Goal: Transaction & Acquisition: Purchase product/service

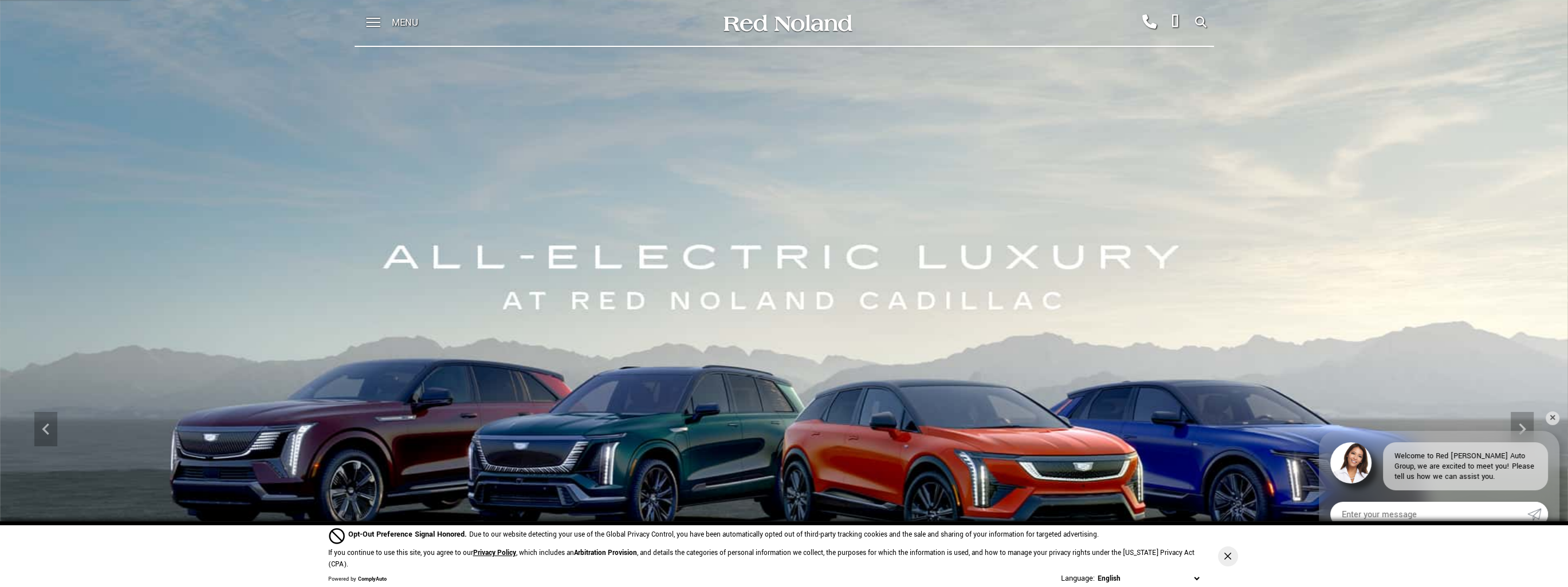
click at [363, 18] on div at bounding box center [367, 22] width 26 height 46
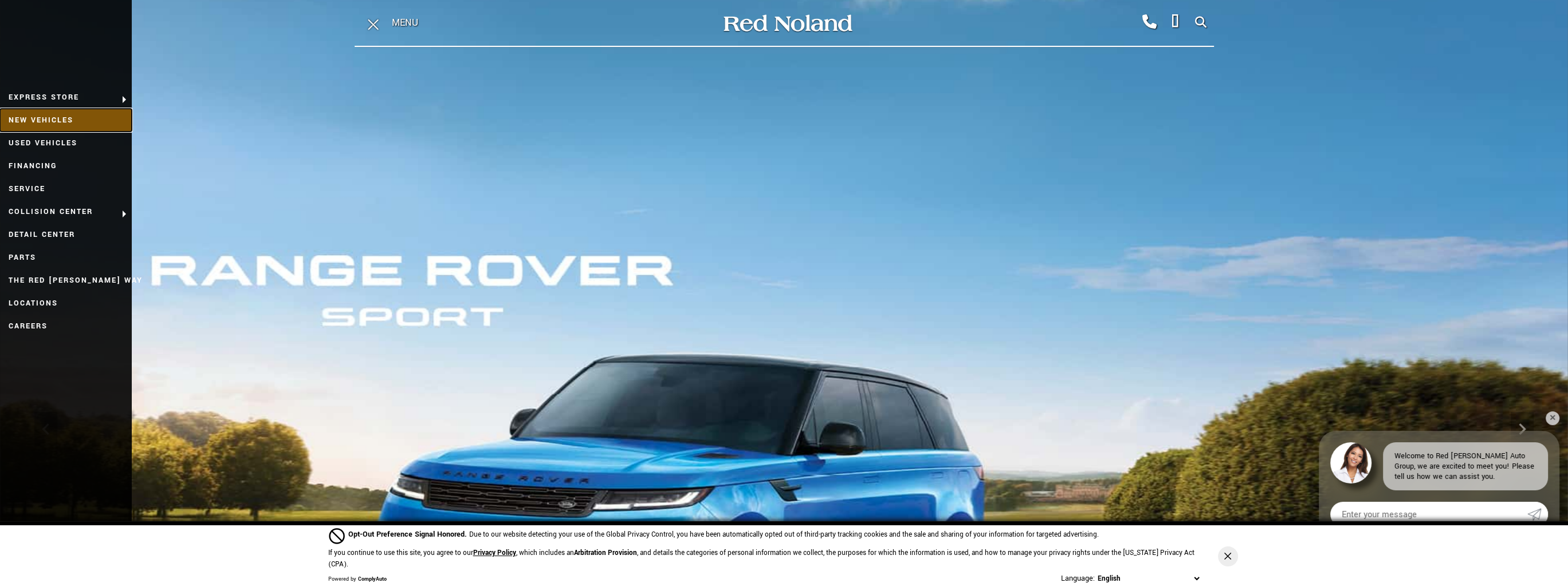
click at [39, 124] on link "New Vehicles" at bounding box center [66, 120] width 131 height 23
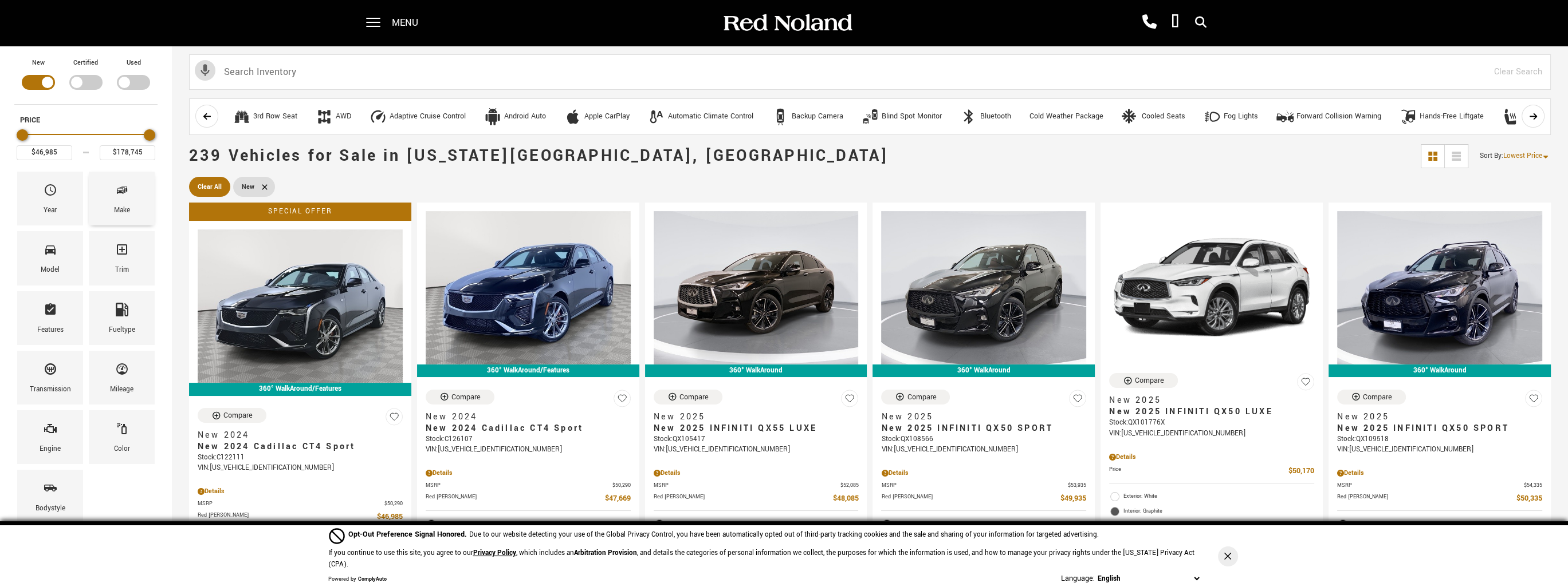
click at [121, 196] on span "Make" at bounding box center [122, 192] width 14 height 24
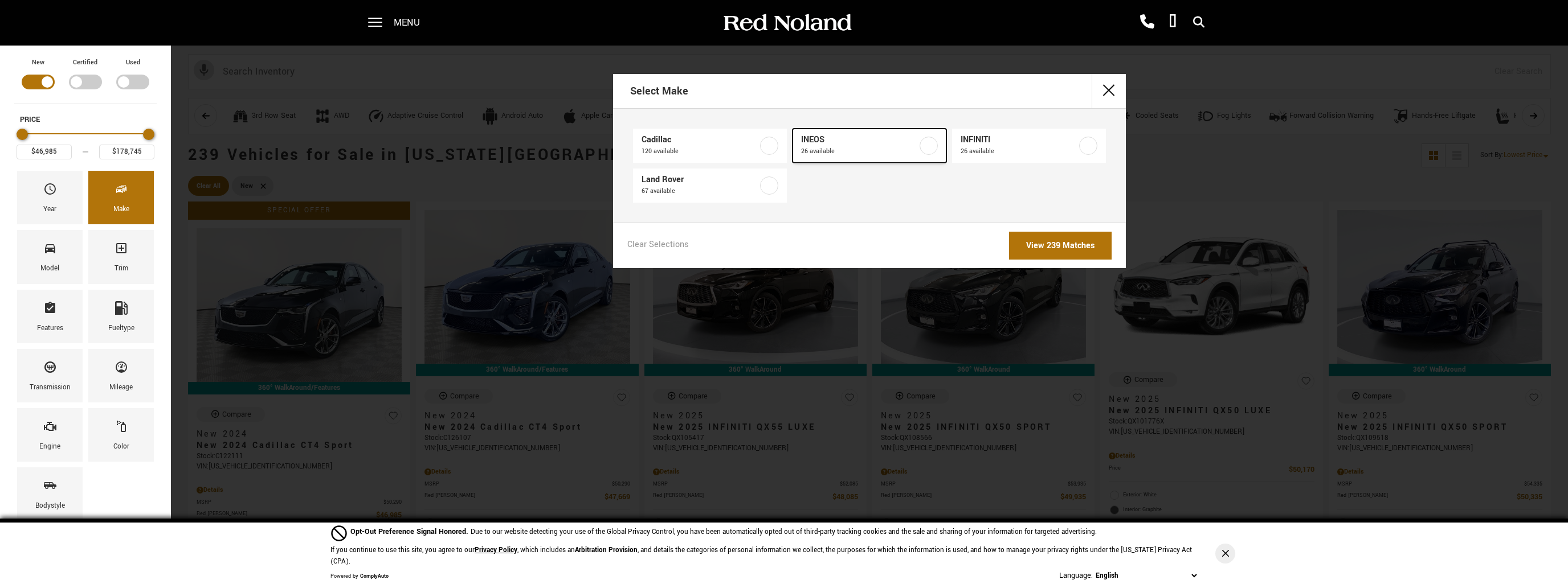
click at [837, 148] on span "26 available" at bounding box center [859, 151] width 116 height 12
type input "$78,663"
type input "$99,640"
checkbox input "true"
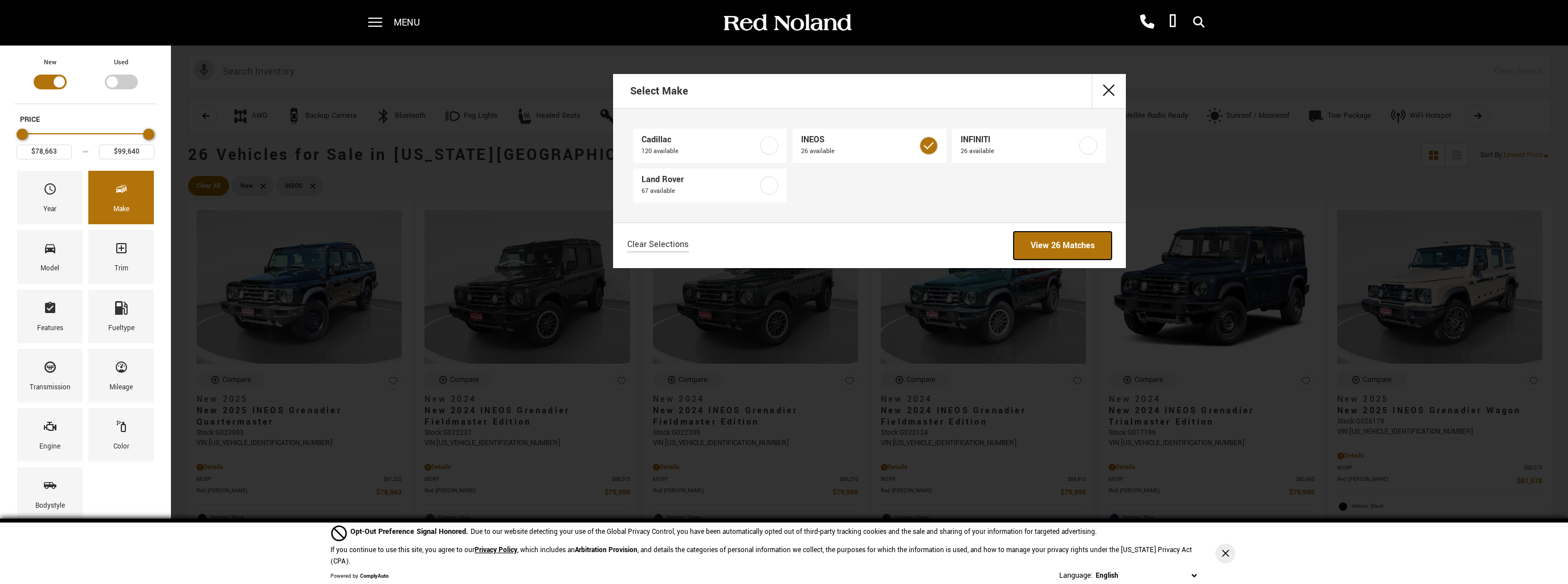
click at [1035, 246] on link "View 26 Matches" at bounding box center [1061, 246] width 98 height 28
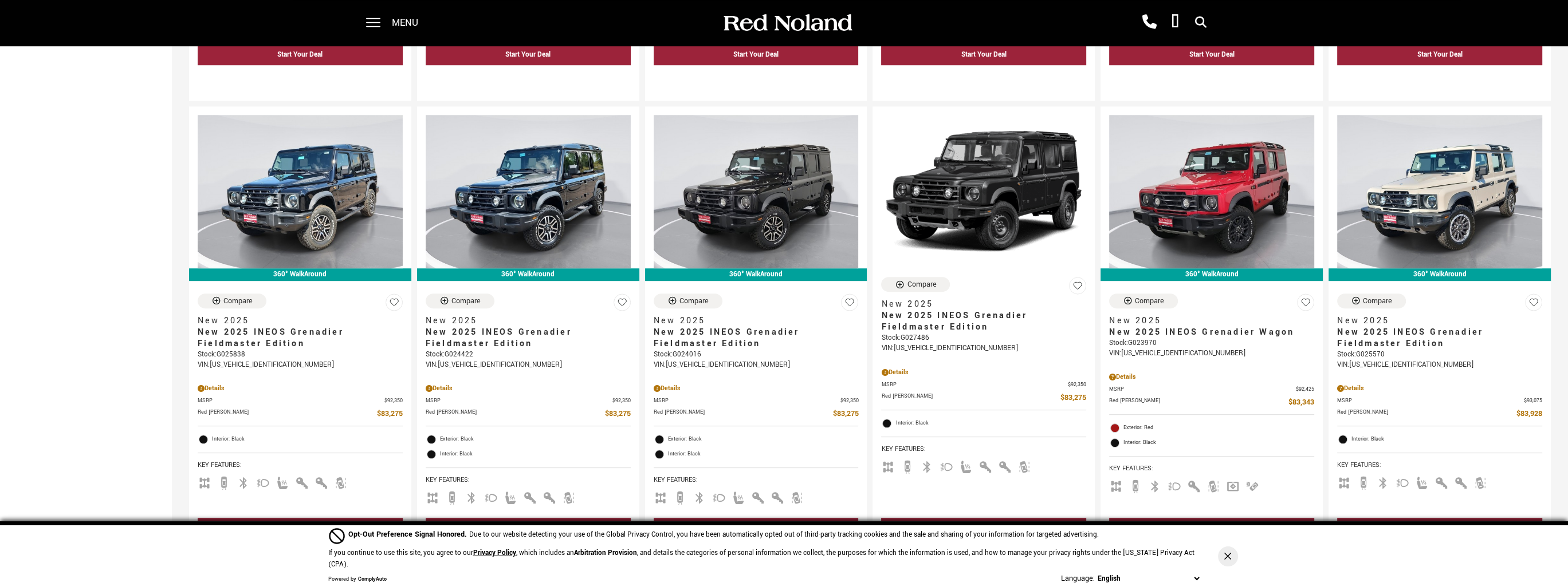
scroll to position [973, 0]
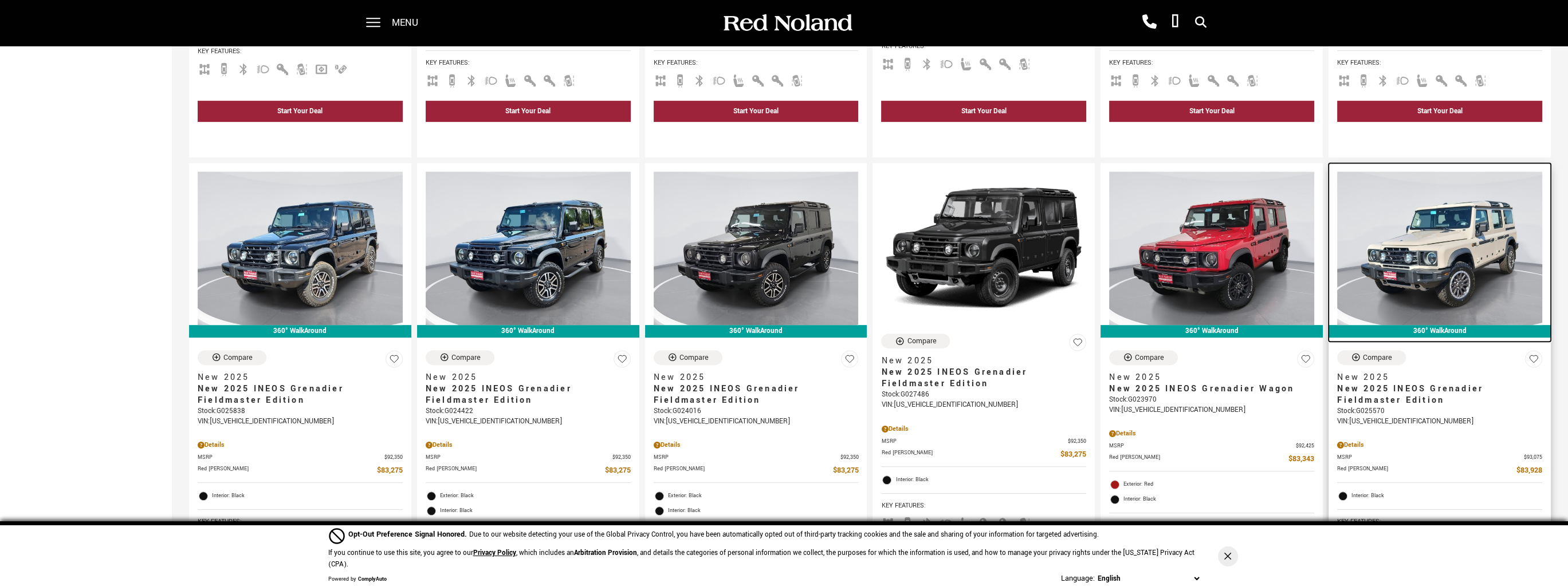
click at [1447, 257] on img at bounding box center [1439, 248] width 205 height 154
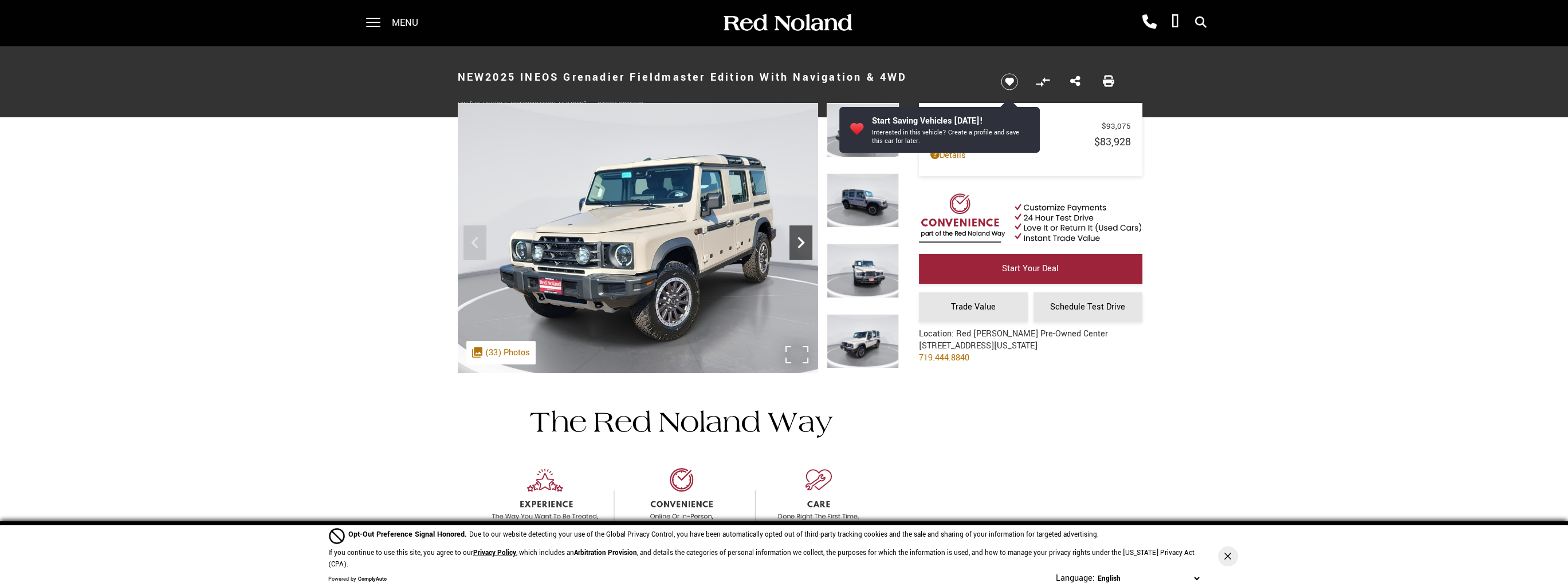
click at [796, 243] on icon "Next" at bounding box center [801, 243] width 23 height 23
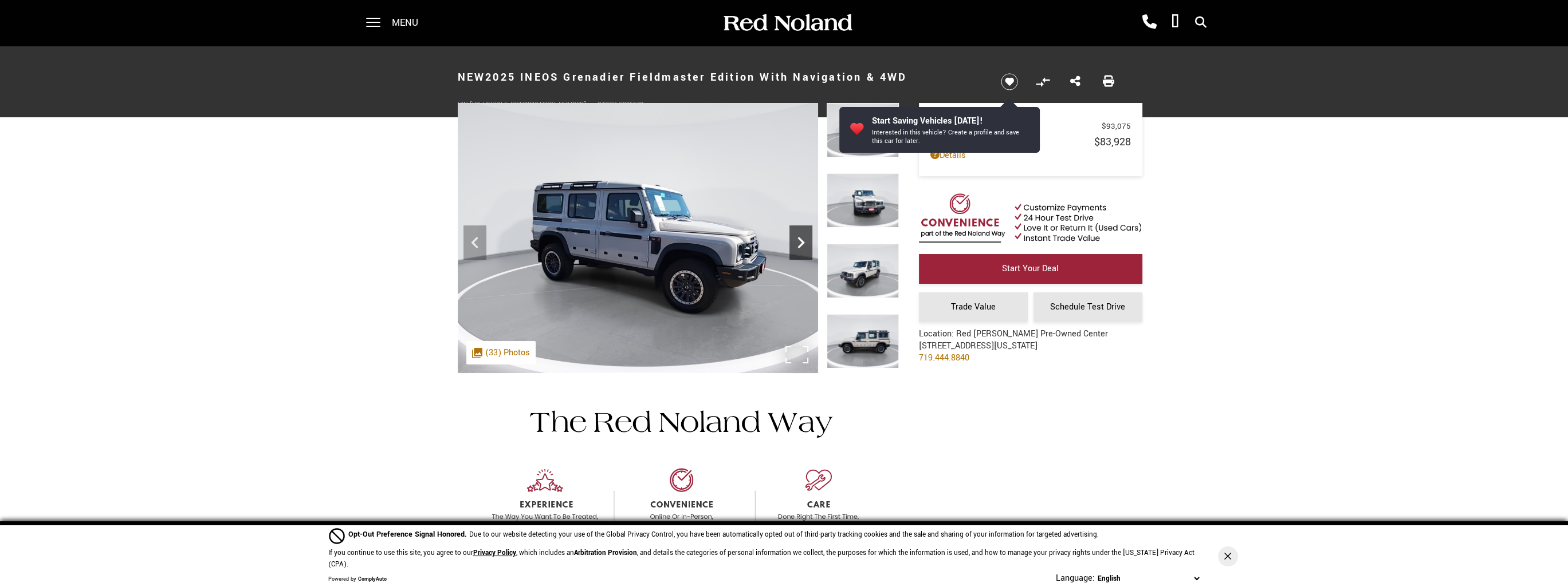
click at [796, 243] on icon "Next" at bounding box center [801, 243] width 23 height 23
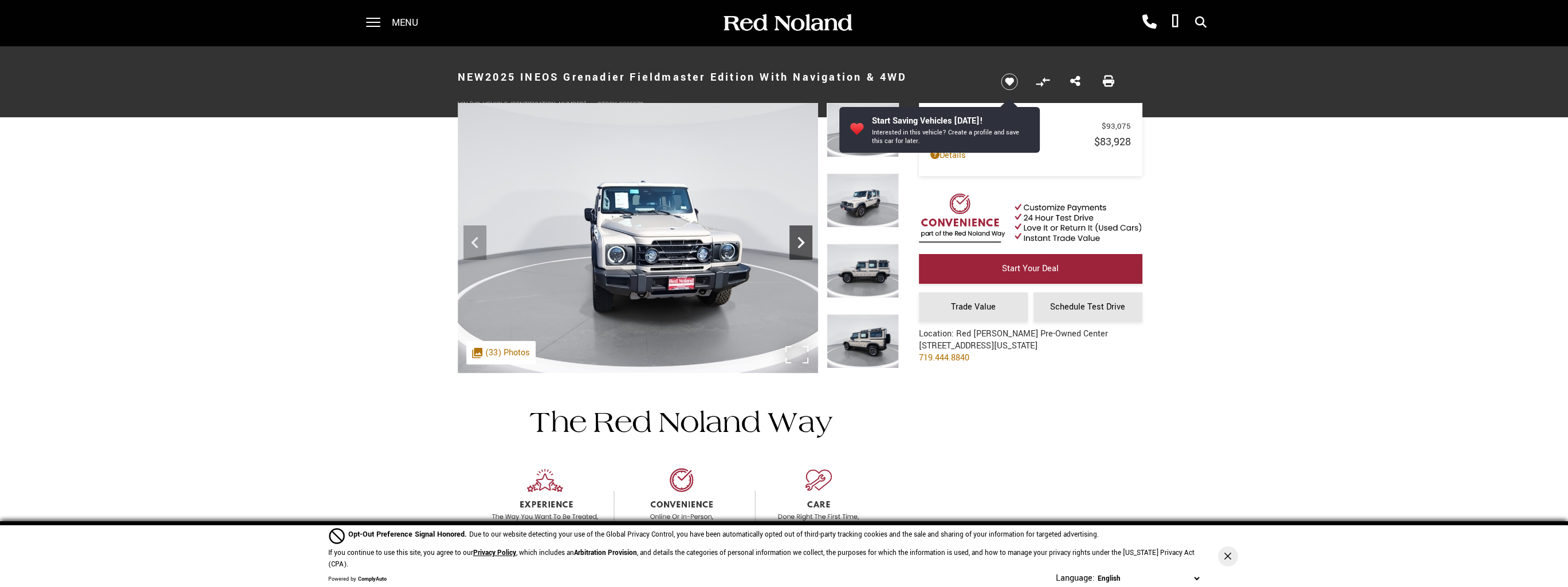
click at [796, 243] on icon "Next" at bounding box center [801, 243] width 23 height 23
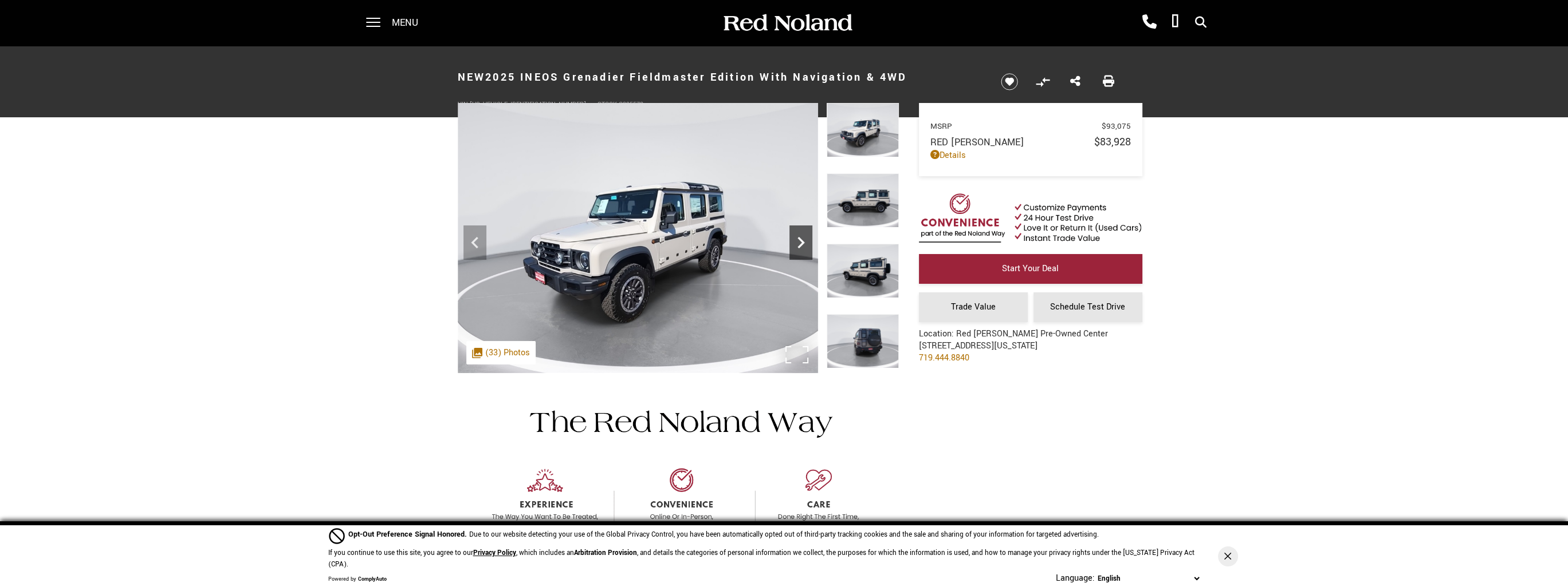
click at [796, 243] on icon "Next" at bounding box center [801, 243] width 23 height 23
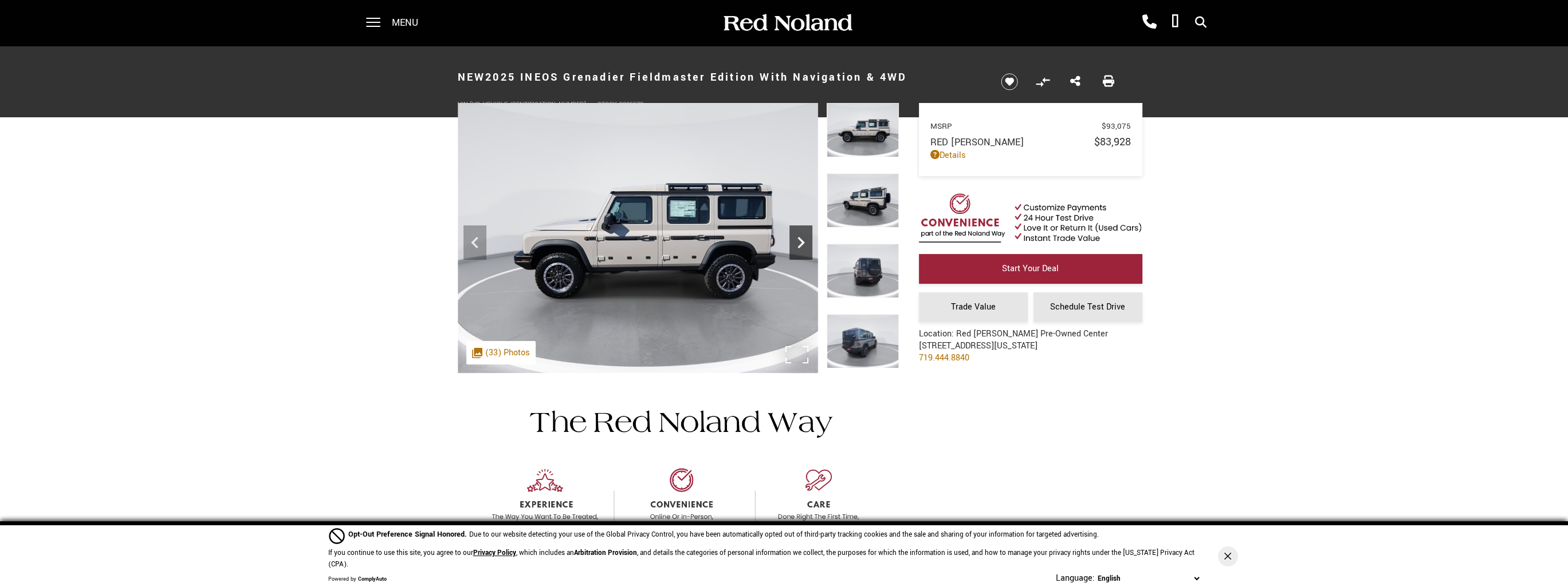
click at [796, 243] on icon "Next" at bounding box center [801, 243] width 23 height 23
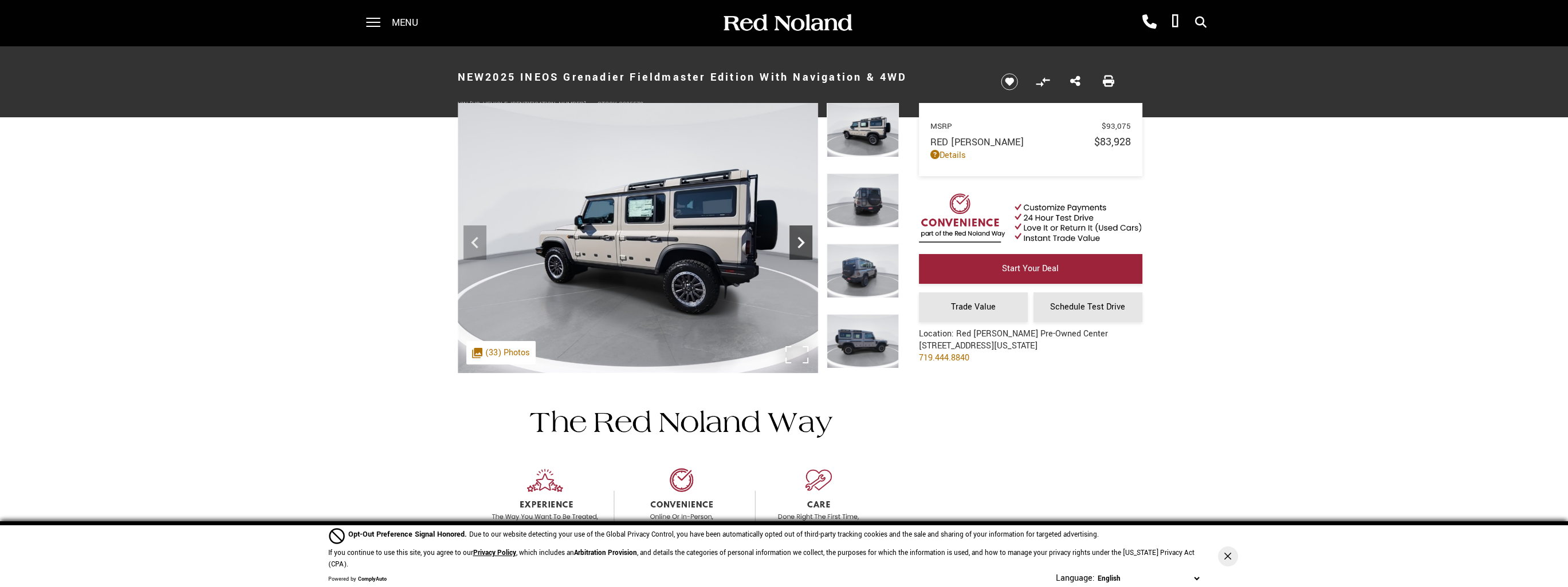
click at [796, 243] on icon "Next" at bounding box center [801, 243] width 23 height 23
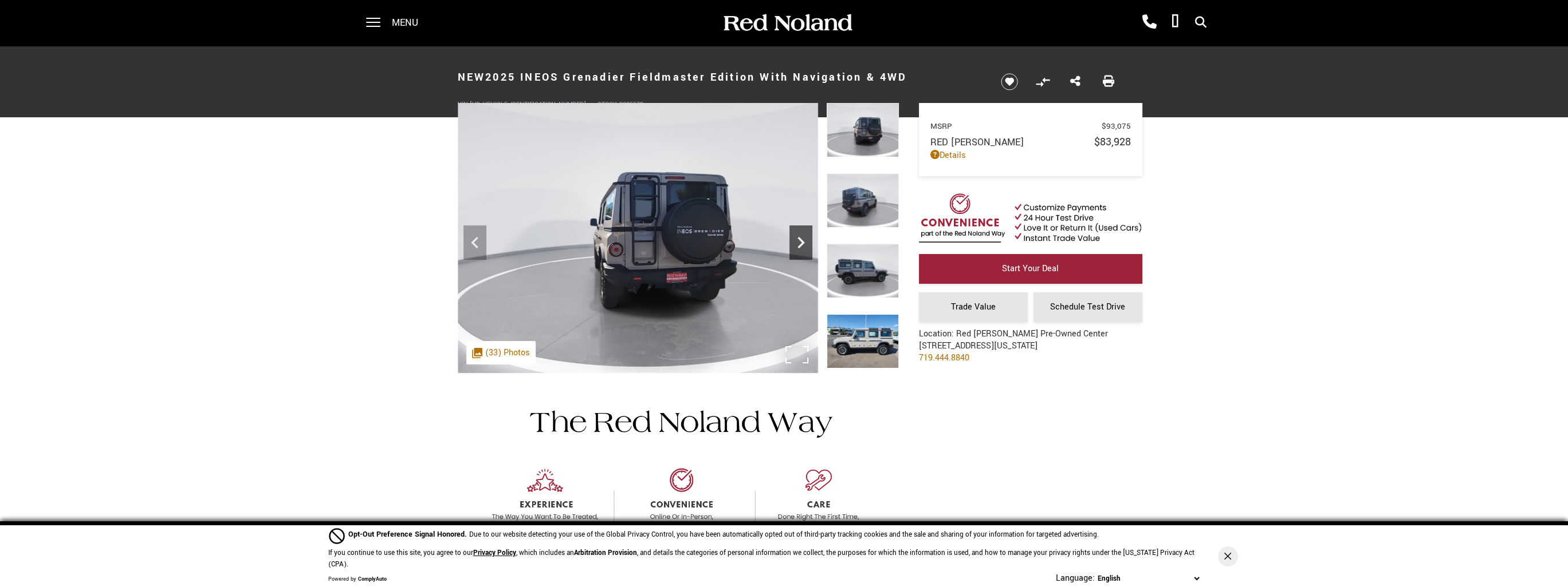
click at [796, 243] on icon "Next" at bounding box center [801, 243] width 23 height 23
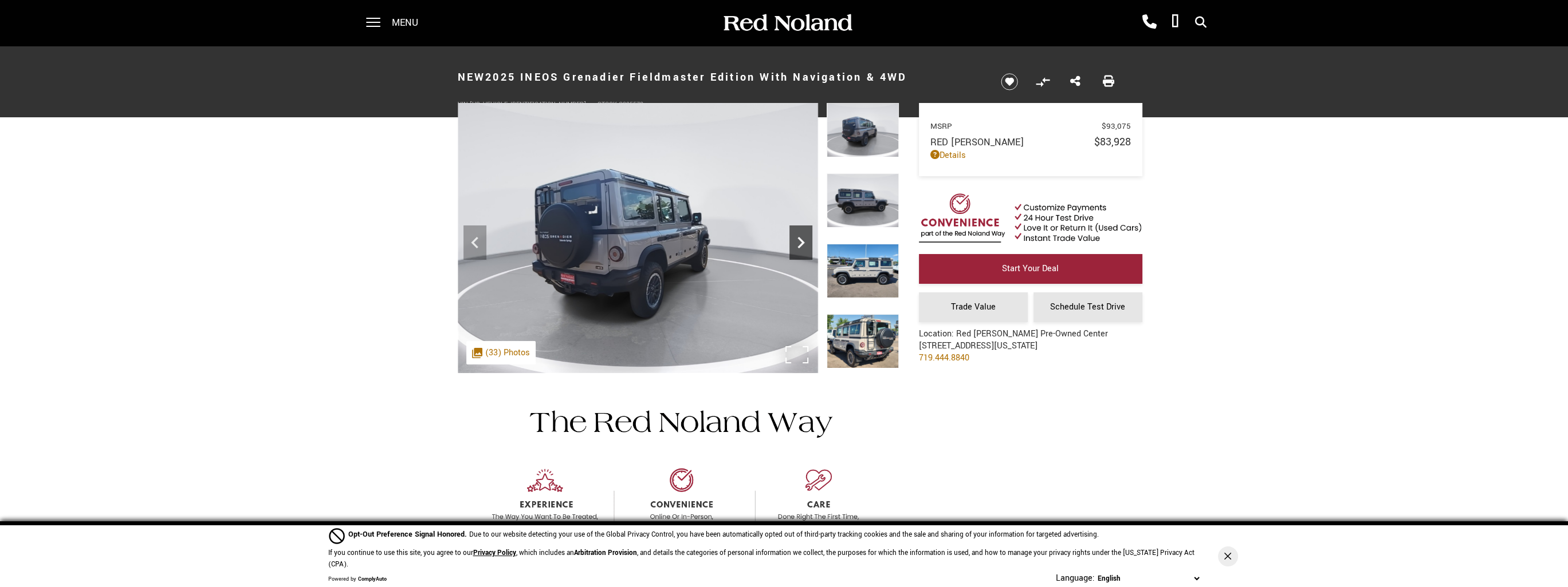
click at [796, 243] on icon "Next" at bounding box center [801, 243] width 23 height 23
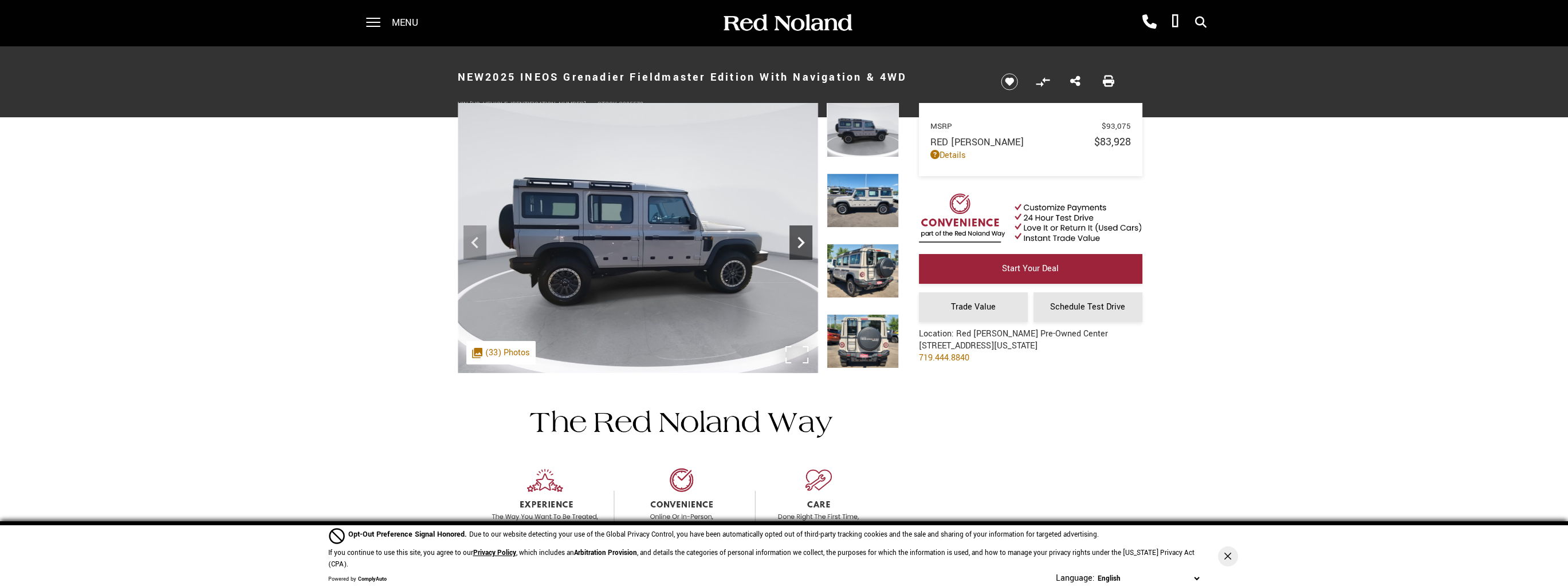
click at [796, 243] on icon "Next" at bounding box center [801, 243] width 23 height 23
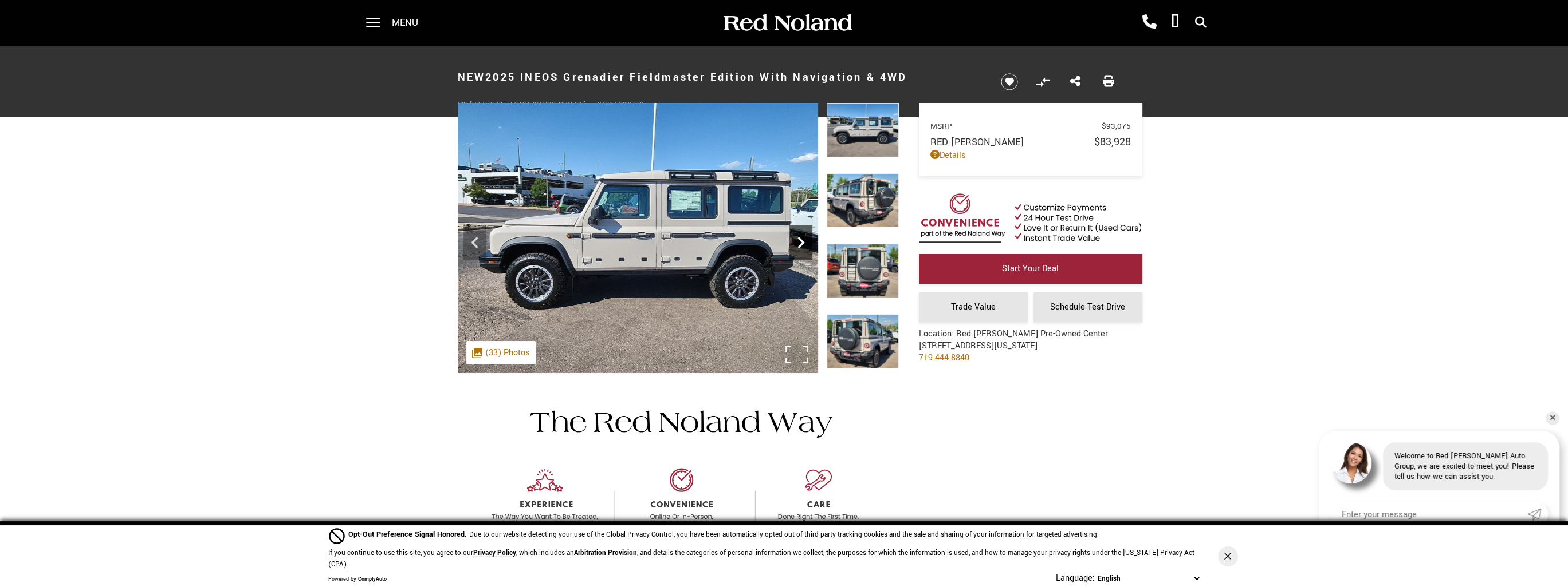
click at [796, 243] on icon "Next" at bounding box center [801, 243] width 23 height 23
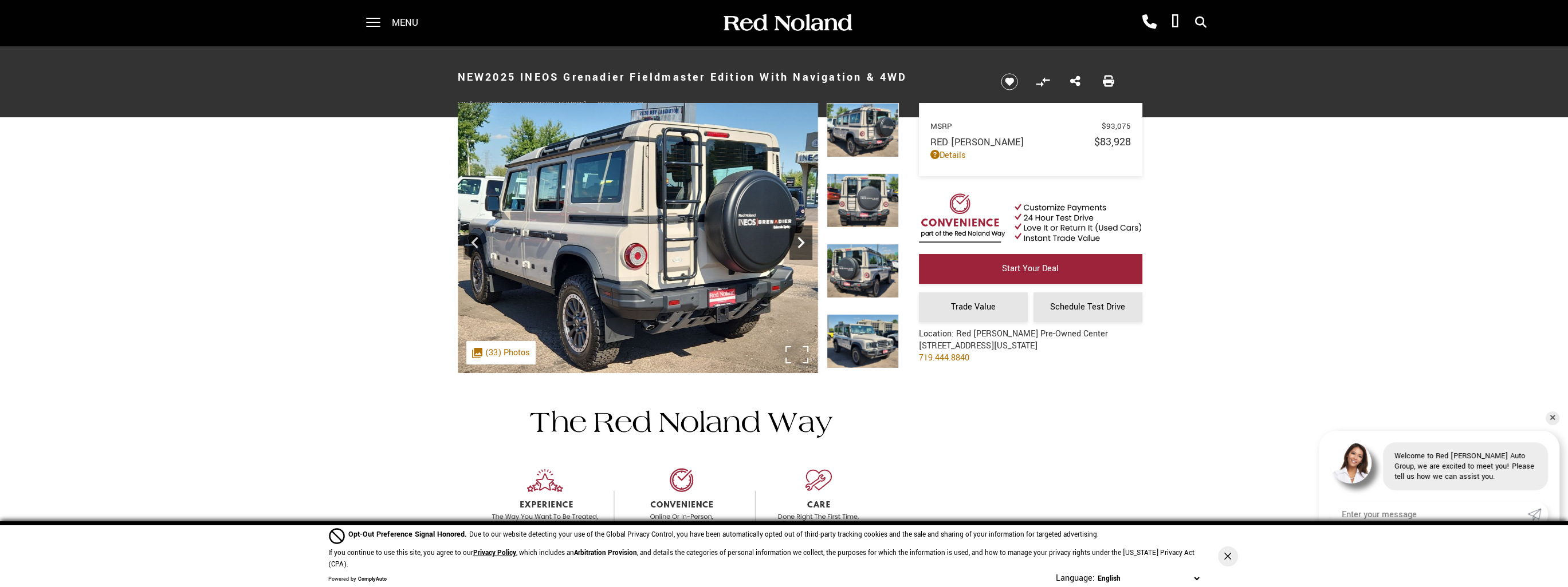
click at [796, 243] on icon "Next" at bounding box center [801, 243] width 23 height 23
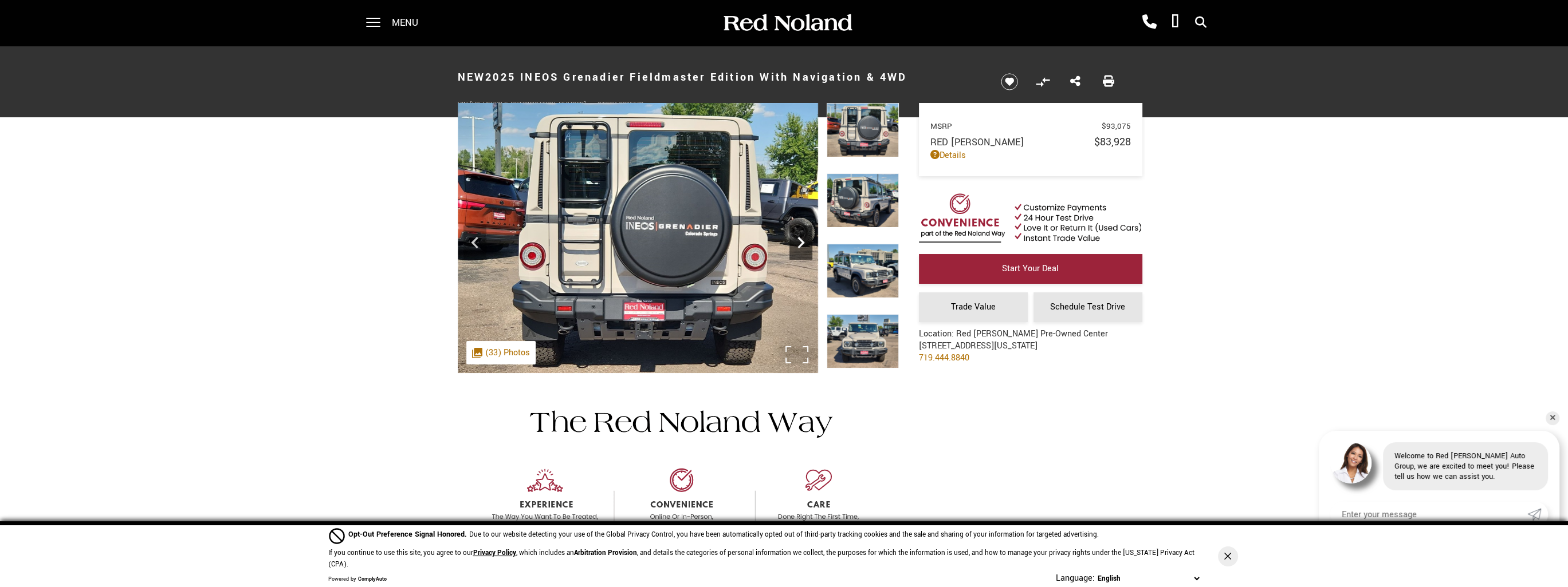
click at [796, 243] on icon "Next" at bounding box center [801, 243] width 23 height 23
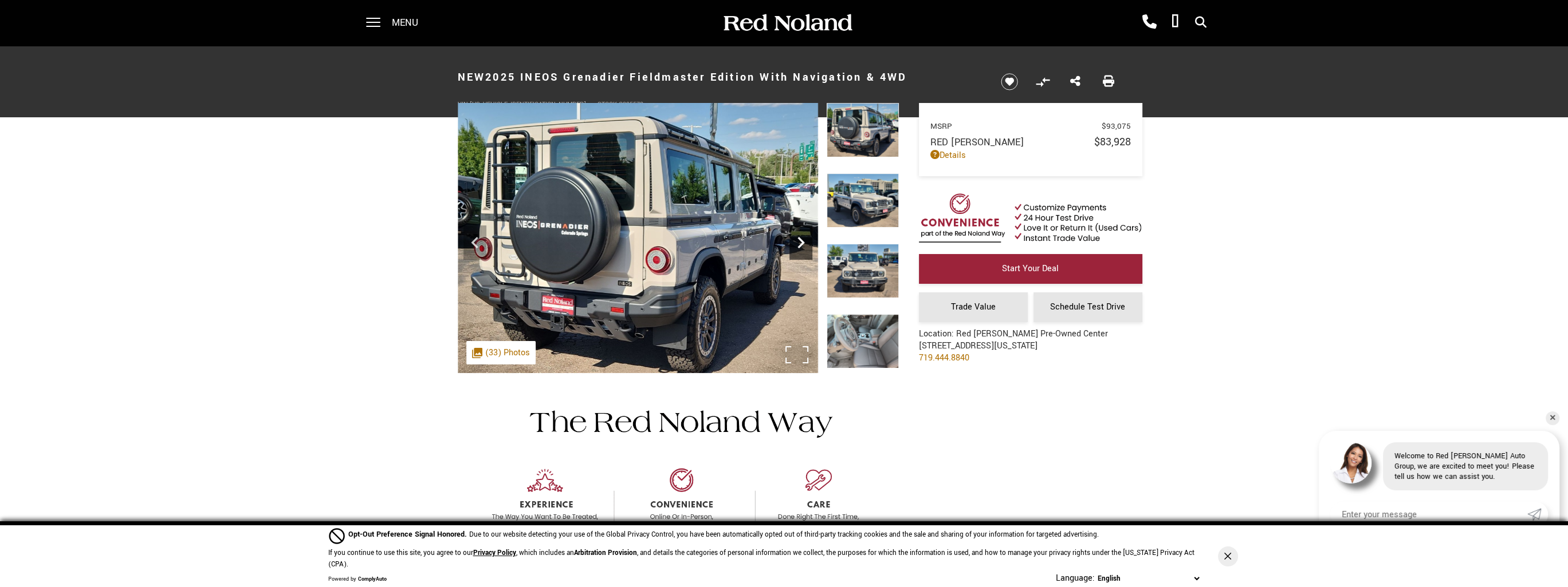
click at [796, 243] on icon "Next" at bounding box center [801, 243] width 23 height 23
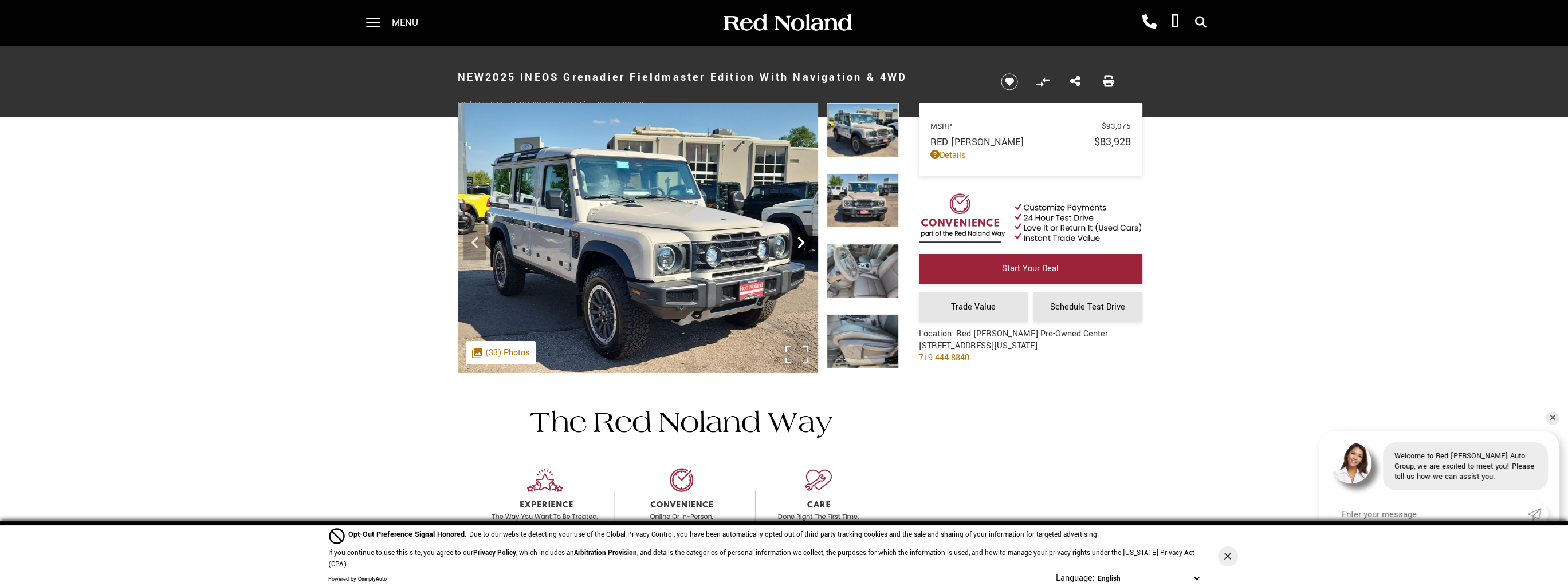
click at [796, 243] on icon "Next" at bounding box center [801, 243] width 23 height 23
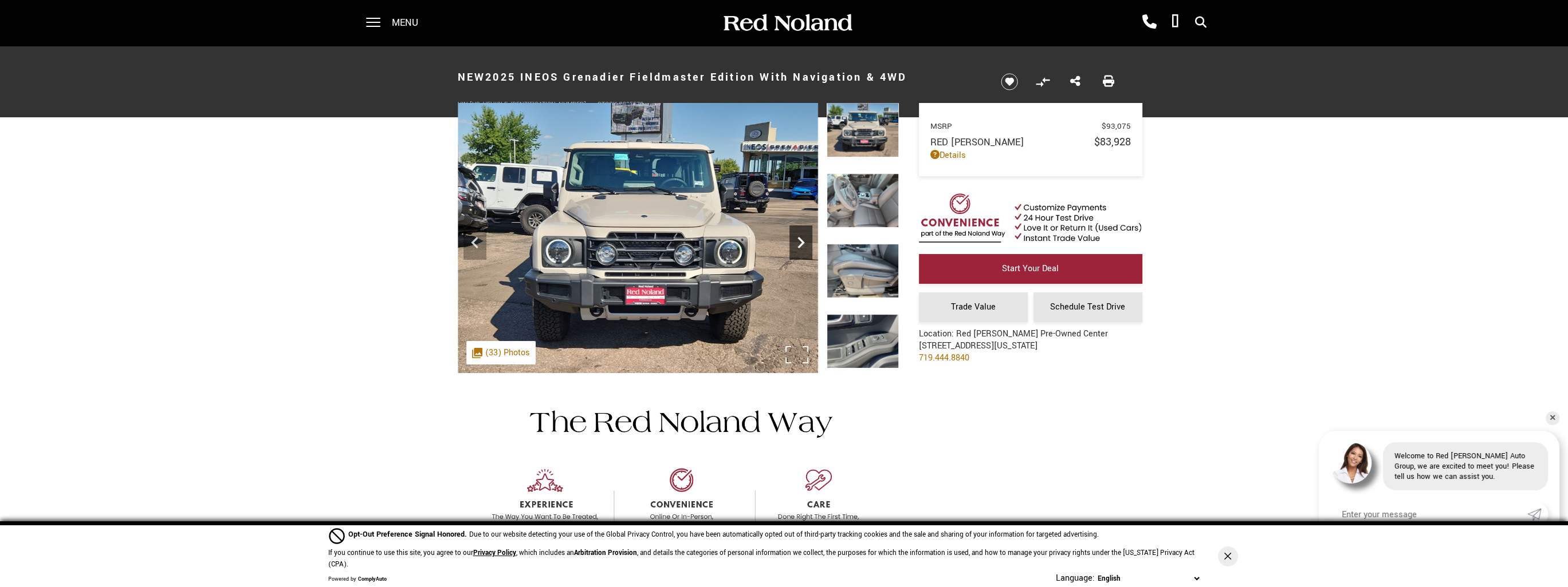
click at [796, 243] on icon "Next" at bounding box center [801, 243] width 23 height 23
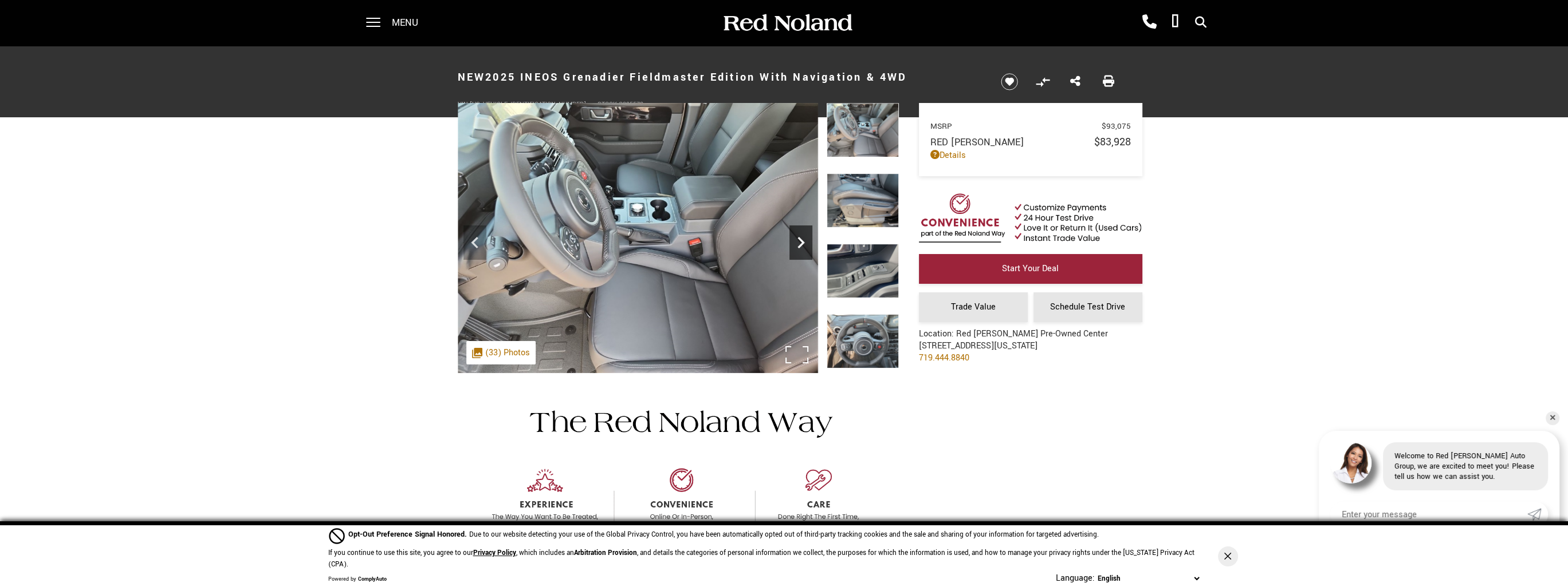
click at [796, 243] on icon "Next" at bounding box center [801, 243] width 23 height 23
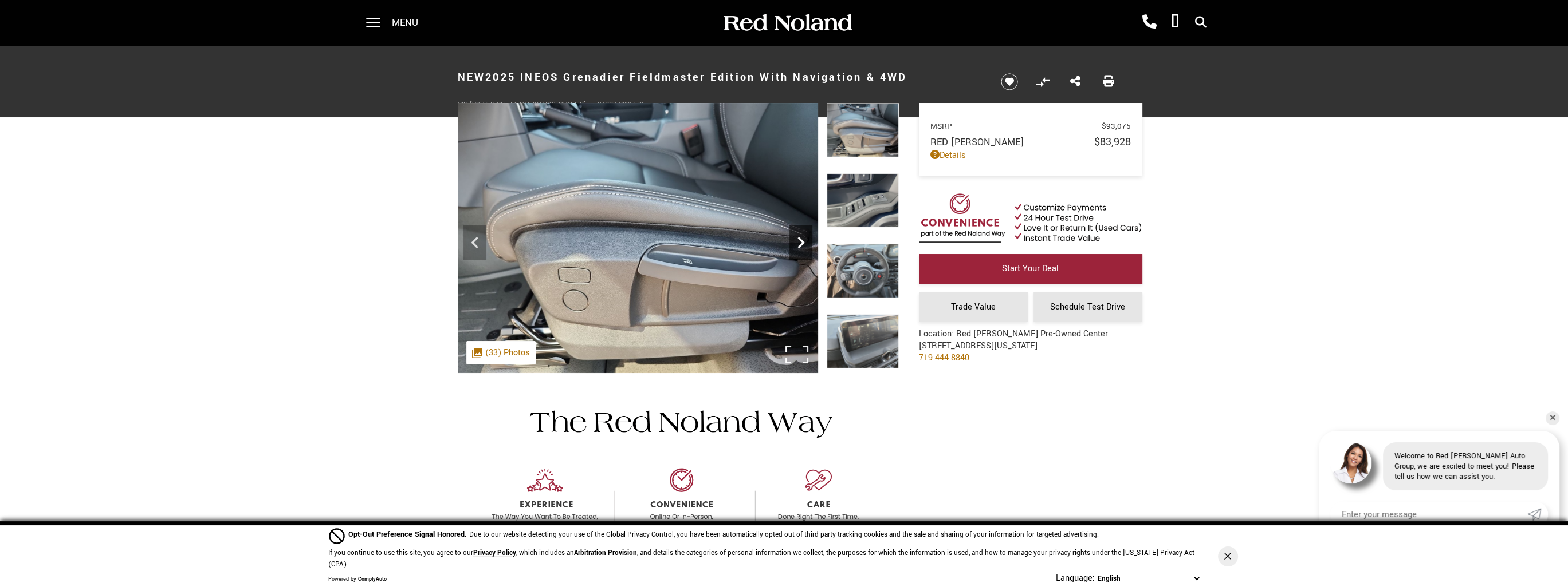
click at [796, 243] on icon "Next" at bounding box center [801, 243] width 23 height 23
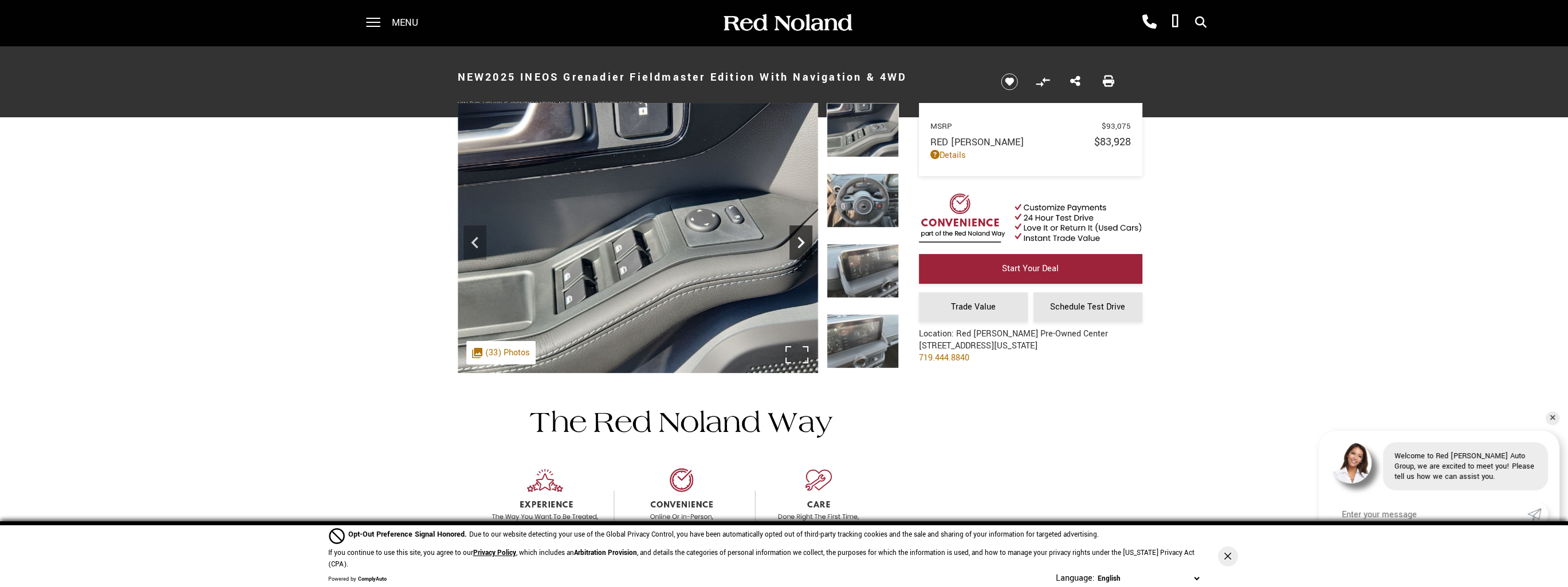
click at [796, 243] on icon "Next" at bounding box center [801, 243] width 23 height 23
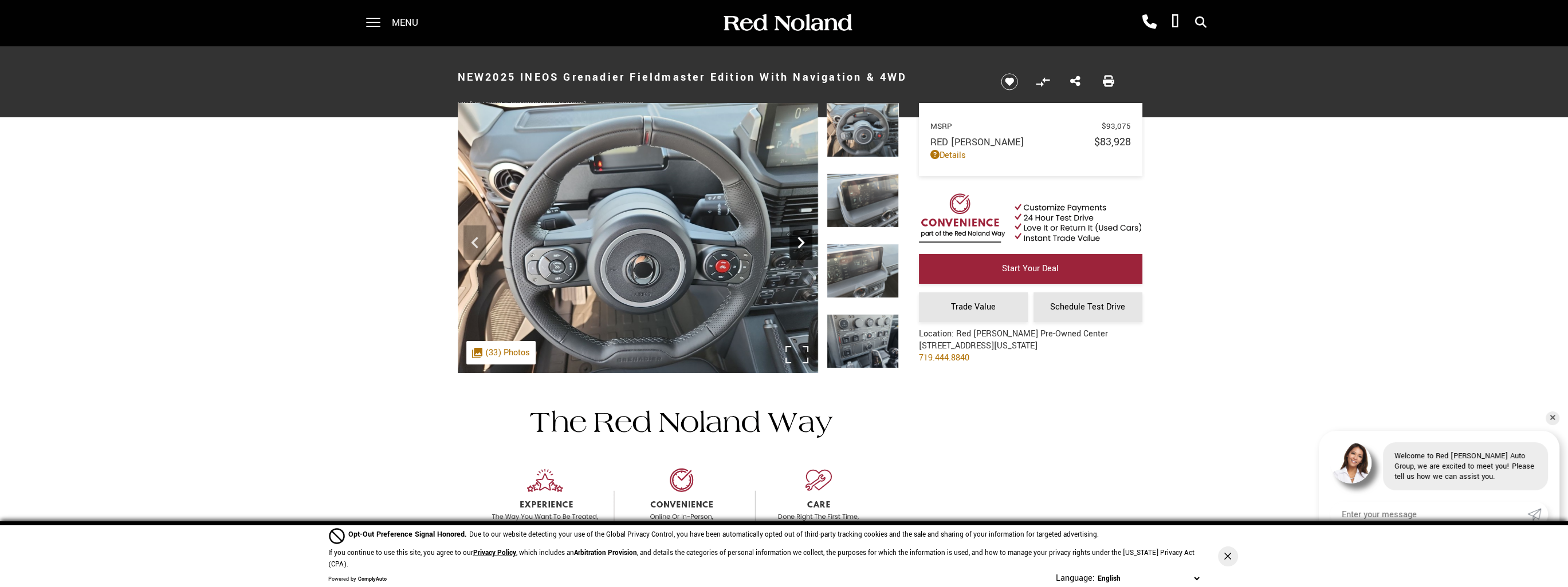
click at [796, 243] on icon "Next" at bounding box center [801, 243] width 23 height 23
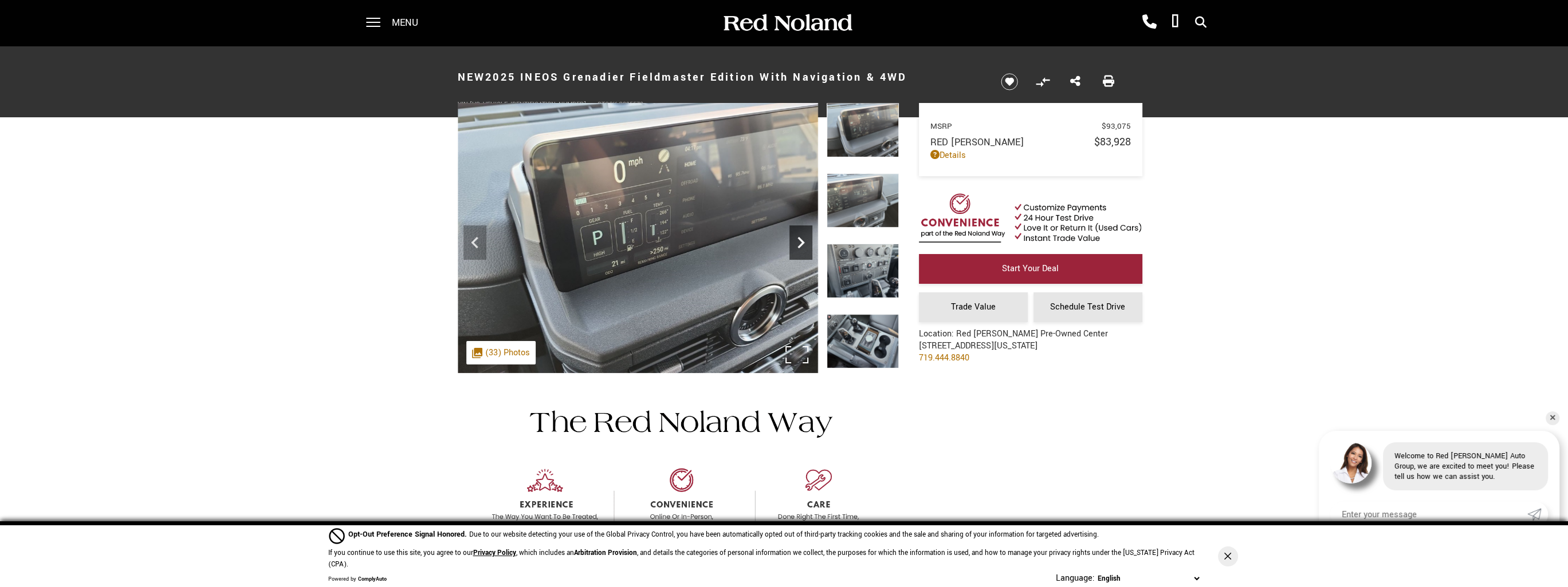
click at [796, 243] on icon "Next" at bounding box center [801, 243] width 23 height 23
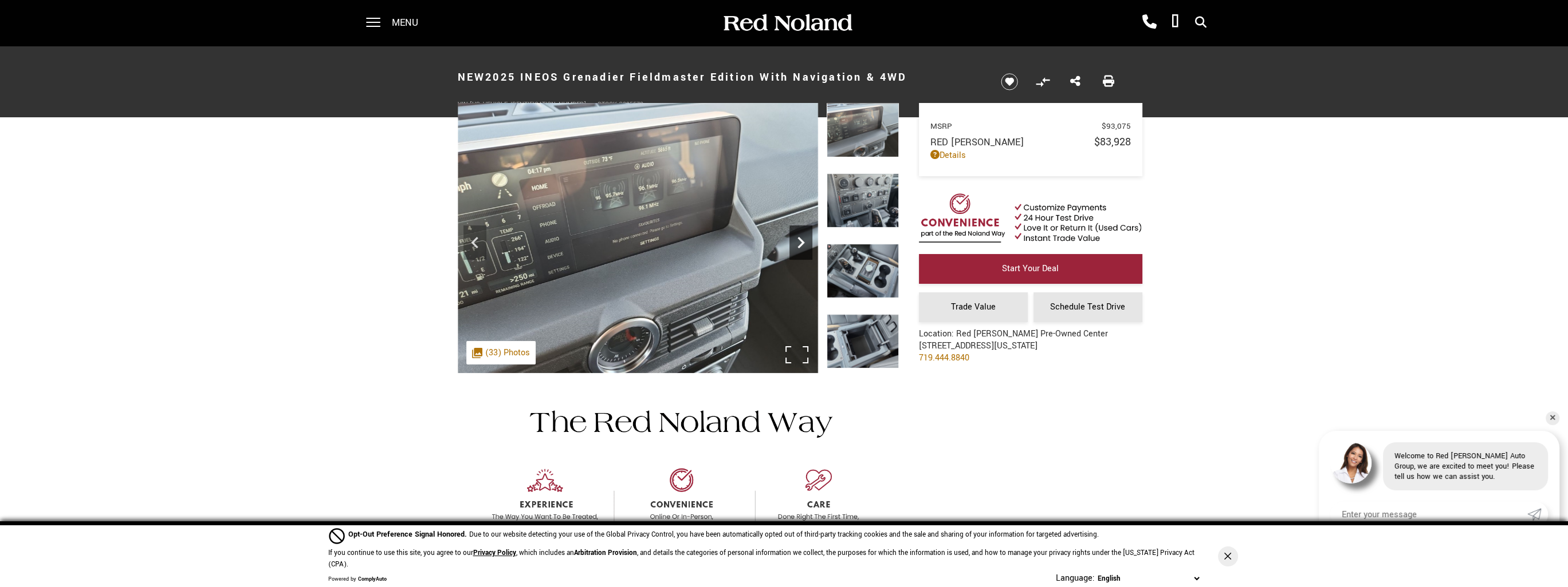
click at [796, 243] on icon "Next" at bounding box center [801, 243] width 23 height 23
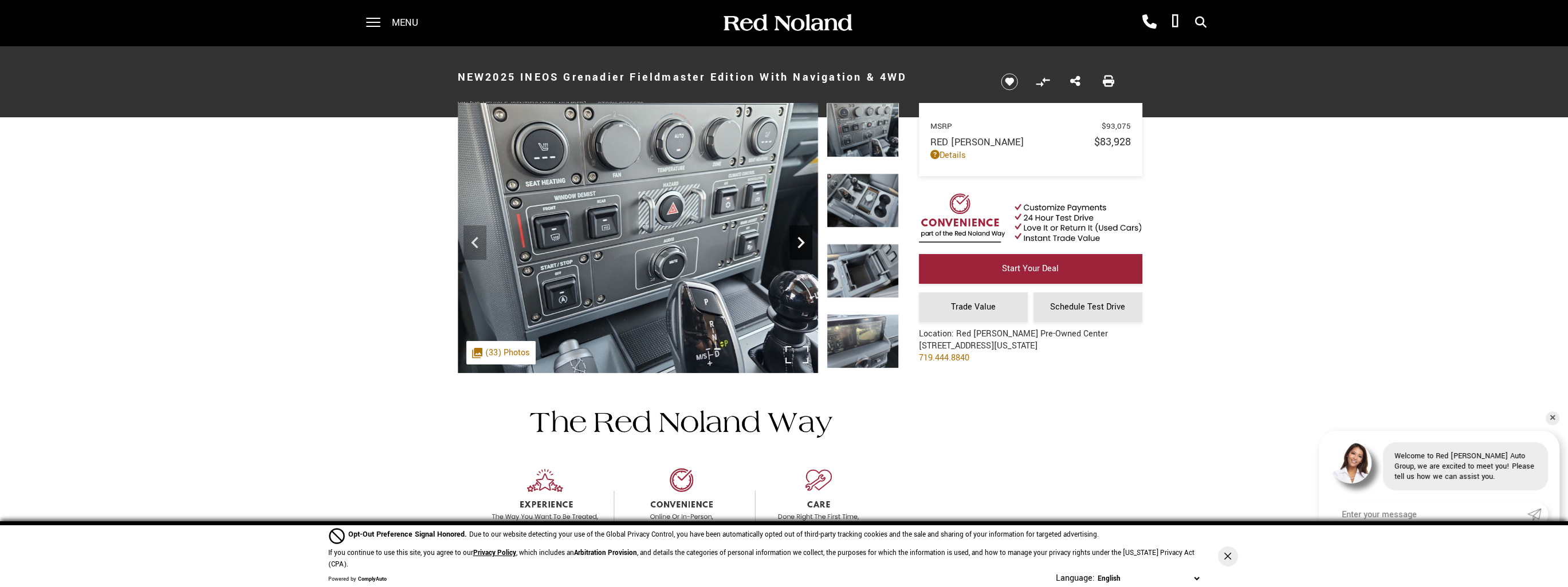
click at [796, 243] on icon "Next" at bounding box center [801, 243] width 23 height 23
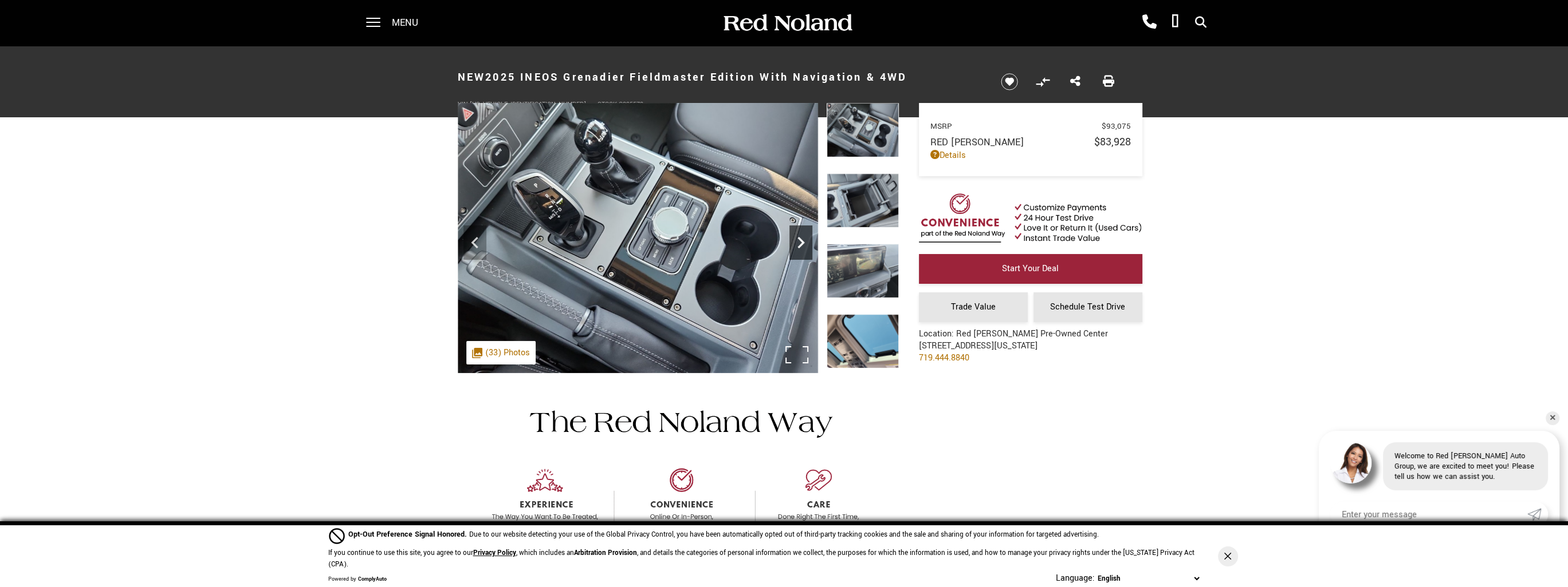
click at [796, 243] on icon "Next" at bounding box center [801, 243] width 23 height 23
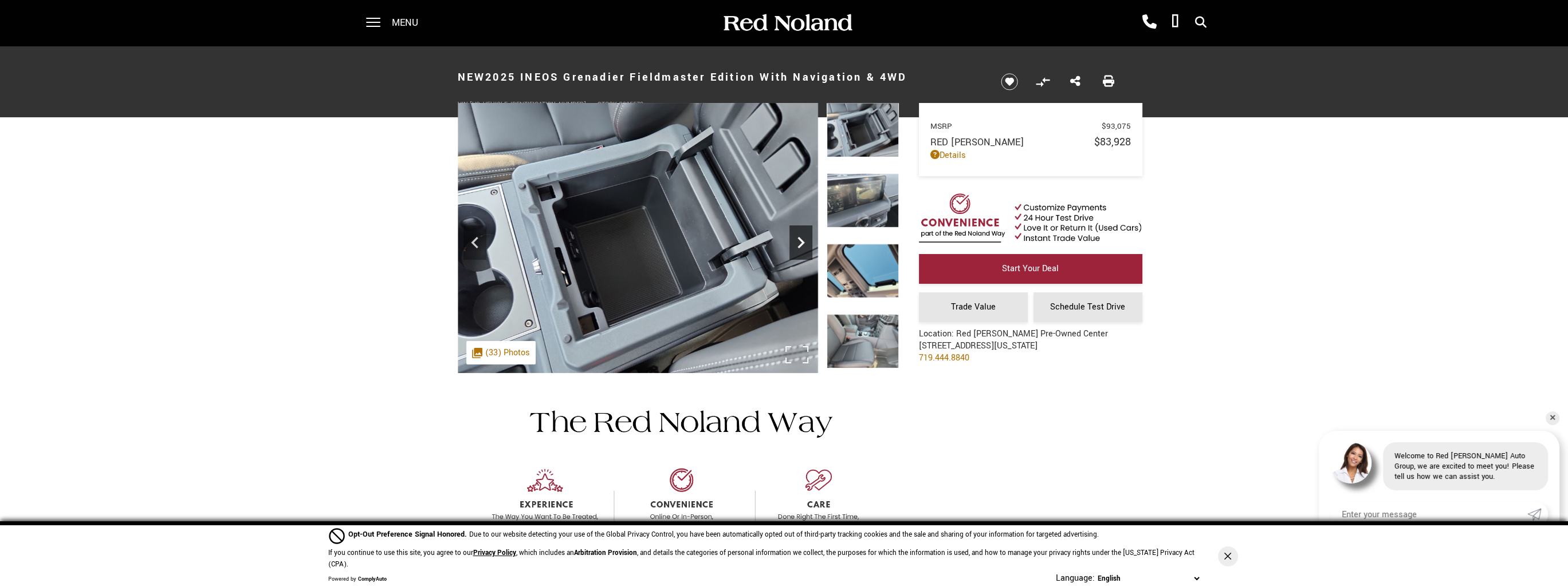
click at [796, 243] on icon "Next" at bounding box center [801, 243] width 23 height 23
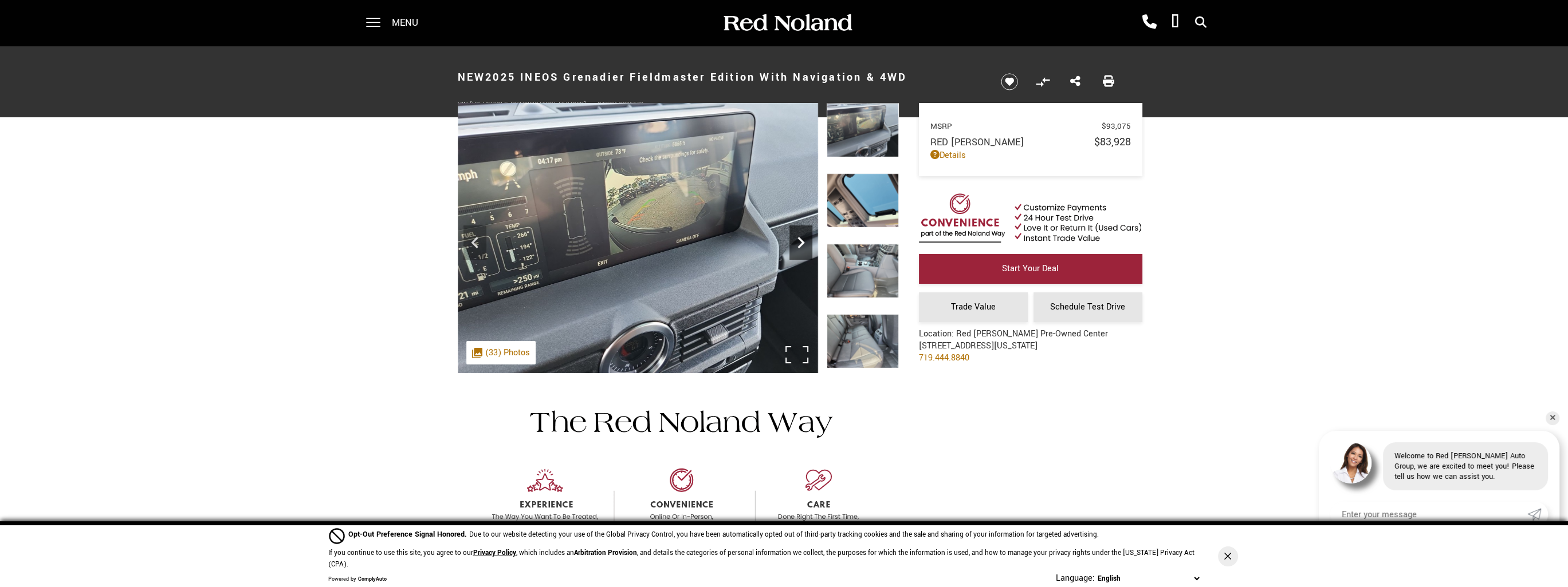
click at [796, 243] on icon "Next" at bounding box center [801, 243] width 23 height 23
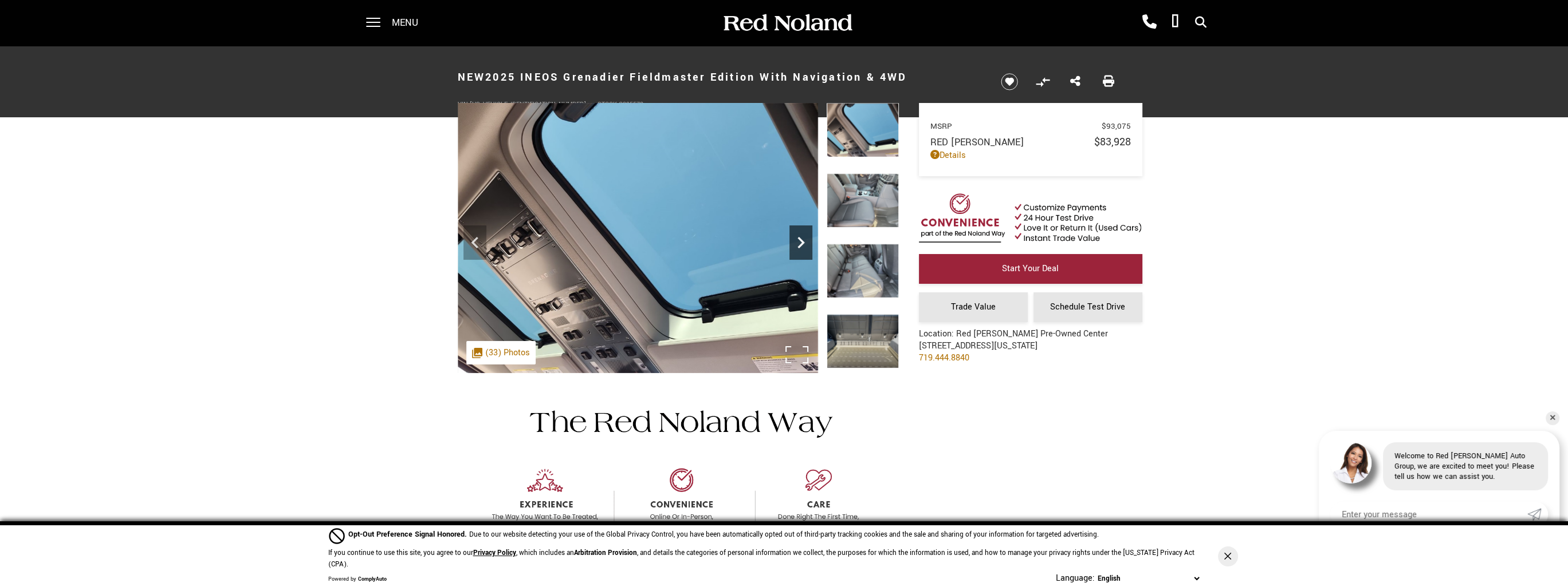
click at [796, 243] on icon "Next" at bounding box center [801, 243] width 23 height 23
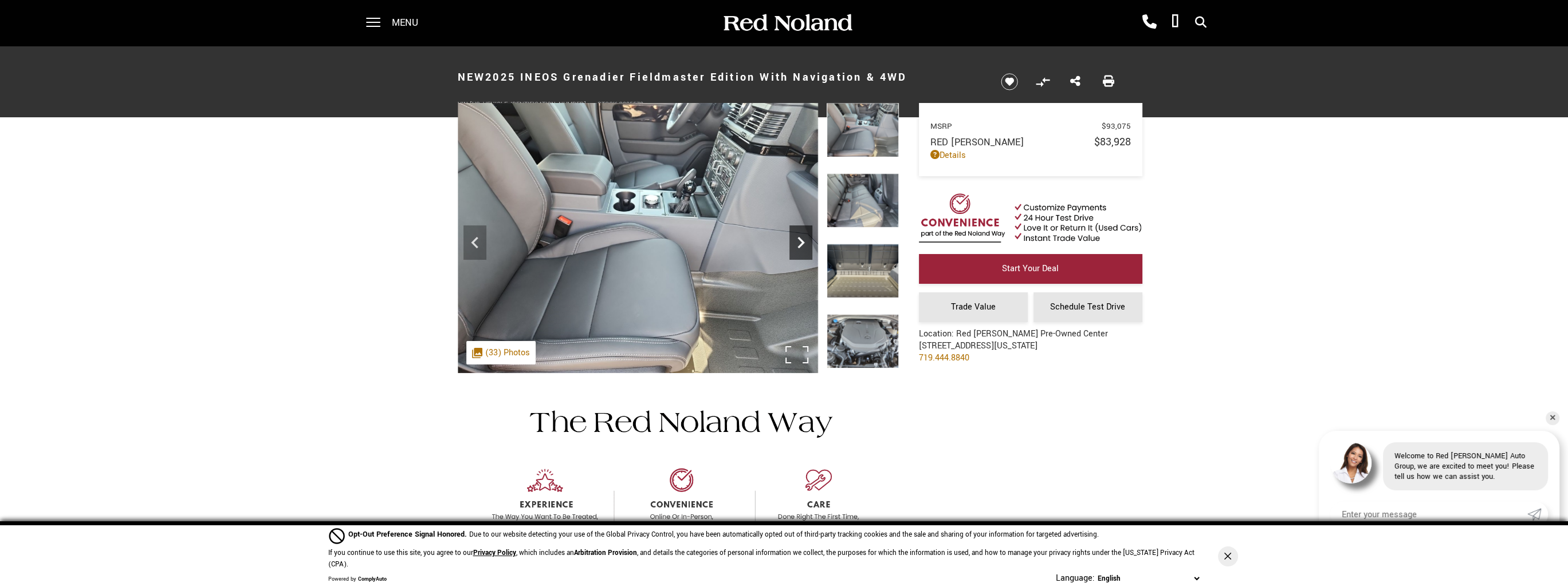
click at [796, 243] on icon "Next" at bounding box center [801, 243] width 23 height 23
